Goal: Navigation & Orientation: Find specific page/section

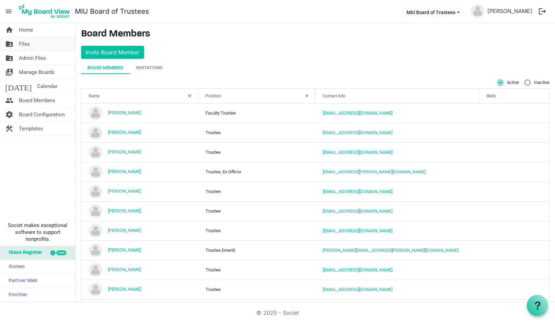
click at [25, 44] on span "Files" at bounding box center [24, 44] width 11 height 14
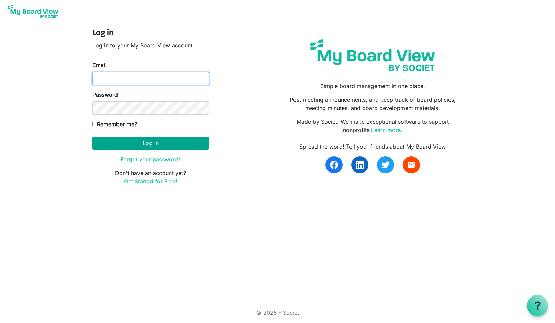
type input "[EMAIL_ADDRESS][DOMAIN_NAME]"
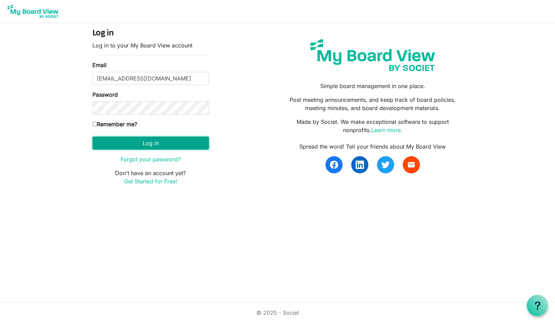
click at [150, 142] on button "Log in" at bounding box center [151, 143] width 117 height 13
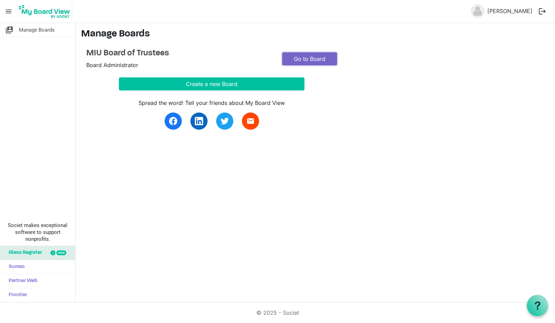
click at [306, 57] on link "Go to Board" at bounding box center [309, 58] width 55 height 13
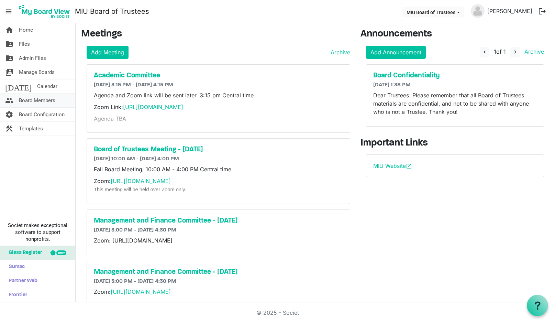
click at [42, 99] on span "Board Members" at bounding box center [37, 101] width 36 height 14
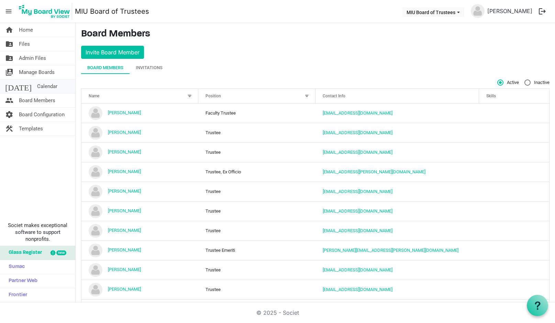
click at [37, 85] on span "Calendar" at bounding box center [47, 86] width 20 height 14
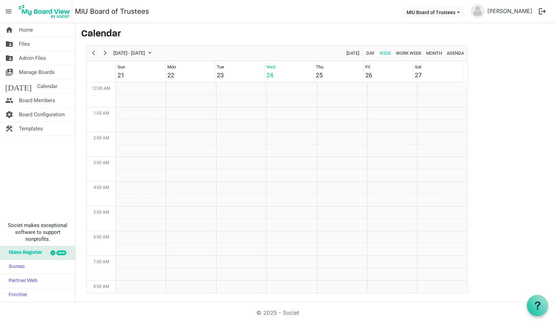
scroll to position [223, 0]
click at [434, 50] on span "Month" at bounding box center [434, 53] width 17 height 9
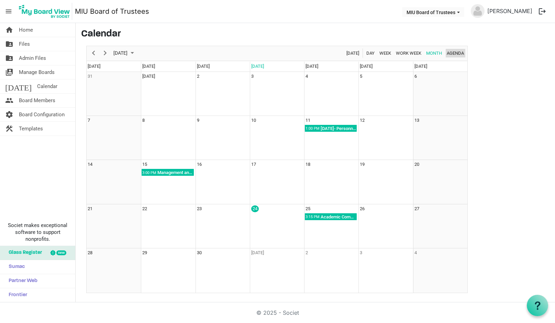
click at [455, 52] on span "Agenda" at bounding box center [455, 53] width 19 height 9
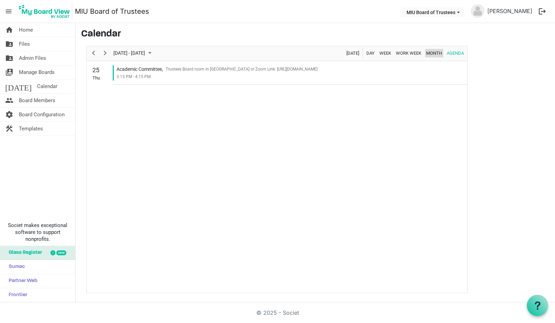
click at [432, 53] on span "Month" at bounding box center [434, 53] width 17 height 9
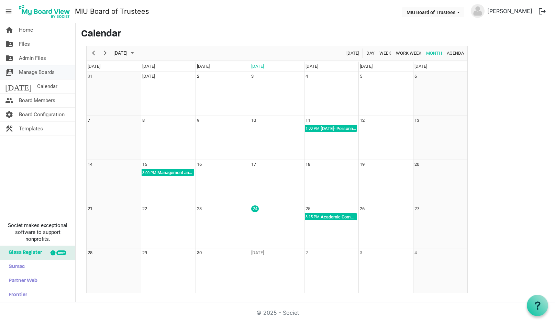
click at [39, 72] on span "Manage Boards" at bounding box center [37, 72] width 36 height 14
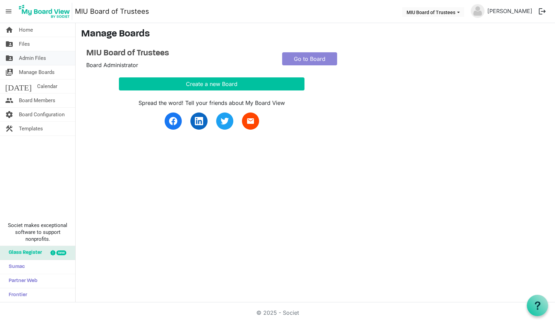
click at [32, 58] on span "Admin Files" at bounding box center [32, 58] width 27 height 14
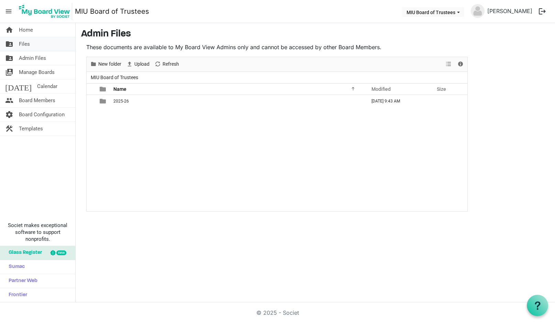
click at [23, 44] on span "Files" at bounding box center [24, 44] width 11 height 14
